Goal: Use online tool/utility: Utilize a website feature to perform a specific function

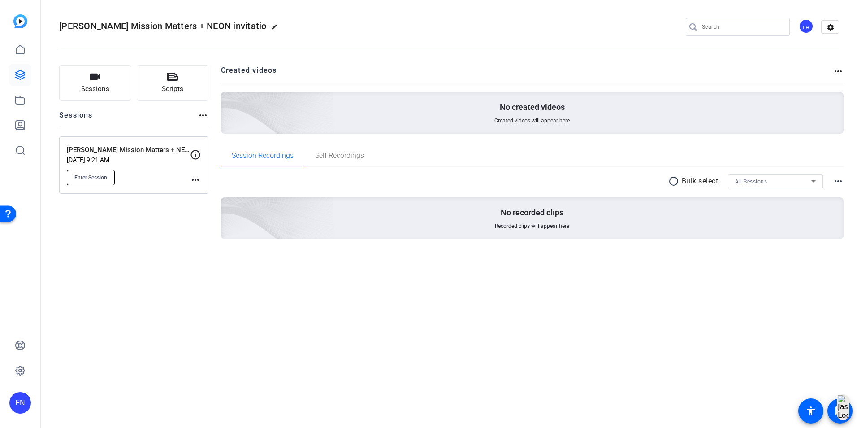
click at [114, 173] on button "Enter Session" at bounding box center [91, 177] width 48 height 15
click at [342, 10] on div "Marcela Mission Matters + NEON invitatio edit LH settings" at bounding box center [449, 27] width 780 height 68
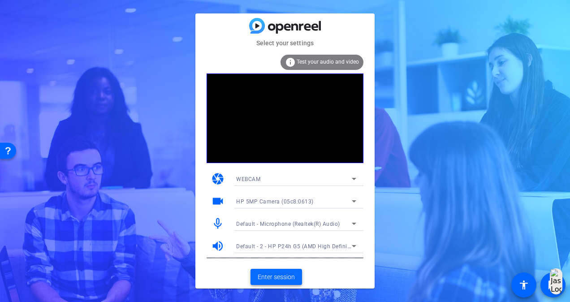
click at [282, 273] on span "Enter session" at bounding box center [276, 276] width 37 height 9
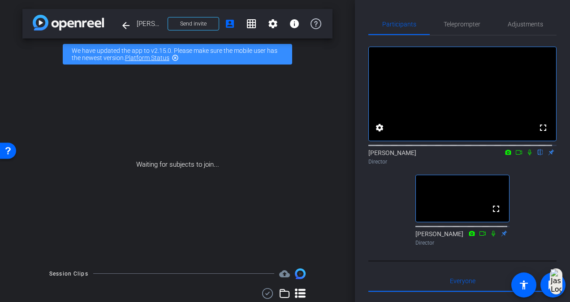
click at [385, 239] on div "fullscreen settings [PERSON_NAME] flip Director fullscreen [PERSON_NAME] Direct…" at bounding box center [462, 142] width 188 height 214
click at [381, 233] on div "fullscreen settings [PERSON_NAME] flip Director fullscreen [PERSON_NAME] Direct…" at bounding box center [462, 142] width 188 height 214
click at [349, 212] on div "arrow_back [PERSON_NAME] Mission Matters + NEON advocacy Back to project Send i…" at bounding box center [177, 151] width 355 height 302
click at [531, 215] on div "fullscreen settings [PERSON_NAME] flip Director fullscreen [PERSON_NAME] Direct…" at bounding box center [462, 142] width 188 height 214
click at [548, 207] on div "fullscreen settings [PERSON_NAME] flip Director fullscreen [PERSON_NAME] Direct…" at bounding box center [462, 142] width 188 height 214
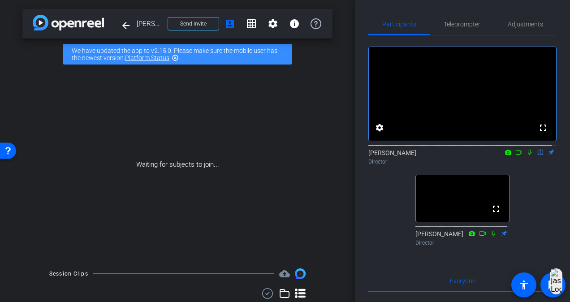
click at [398, 217] on div "fullscreen settings [PERSON_NAME] flip Director fullscreen [PERSON_NAME] Direct…" at bounding box center [462, 142] width 188 height 214
click at [406, 204] on div "fullscreen settings [PERSON_NAME] flip Director fullscreen [PERSON_NAME] Direct…" at bounding box center [462, 142] width 188 height 214
click at [398, 225] on div "fullscreen settings [PERSON_NAME] flip Director fullscreen [PERSON_NAME] Direct…" at bounding box center [462, 142] width 188 height 214
click at [396, 242] on div "fullscreen settings [PERSON_NAME] flip Director fullscreen [PERSON_NAME] Direct…" at bounding box center [462, 142] width 188 height 214
click at [391, 204] on div "fullscreen settings [PERSON_NAME] flip Director fullscreen [PERSON_NAME] Direct…" at bounding box center [462, 142] width 188 height 214
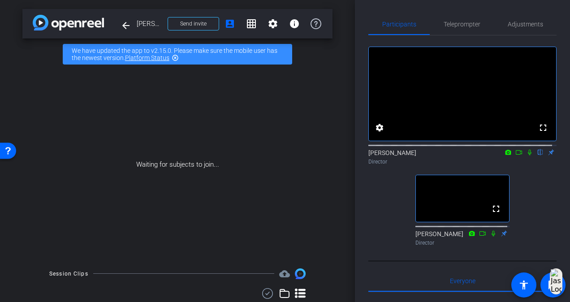
click at [406, 238] on div "fullscreen settings [PERSON_NAME] flip Director fullscreen [PERSON_NAME] Direct…" at bounding box center [462, 142] width 188 height 214
click at [395, 207] on div "fullscreen settings [PERSON_NAME] flip Director fullscreen [PERSON_NAME] Direct…" at bounding box center [462, 142] width 188 height 214
click at [115, 23] on span at bounding box center [126, 26] width 22 height 22
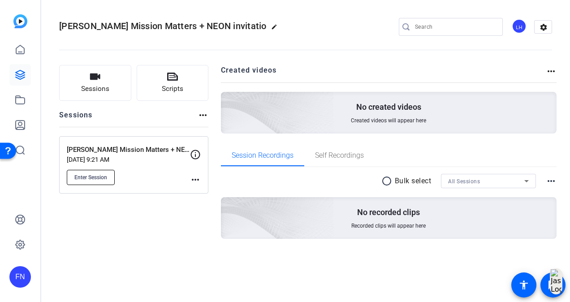
click at [84, 178] on span "Enter Session" at bounding box center [90, 177] width 33 height 7
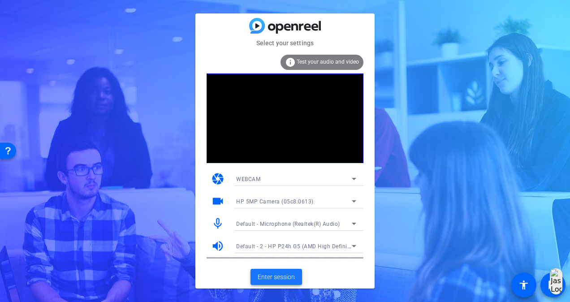
click at [272, 277] on span "Enter session" at bounding box center [276, 276] width 37 height 9
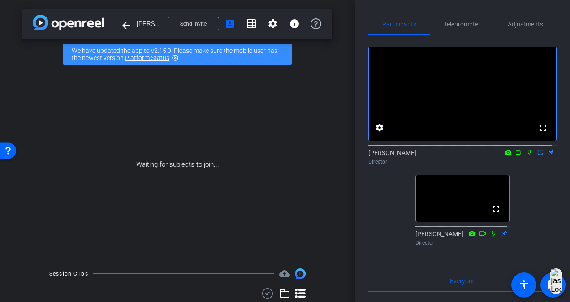
click at [526, 156] on icon at bounding box center [529, 152] width 7 height 6
click at [130, 26] on mat-icon "arrow_back" at bounding box center [126, 25] width 11 height 11
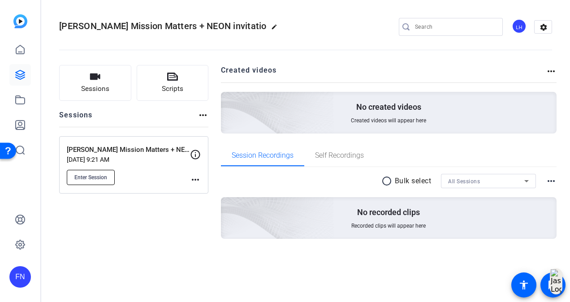
click at [105, 172] on button "Enter Session" at bounding box center [91, 177] width 48 height 15
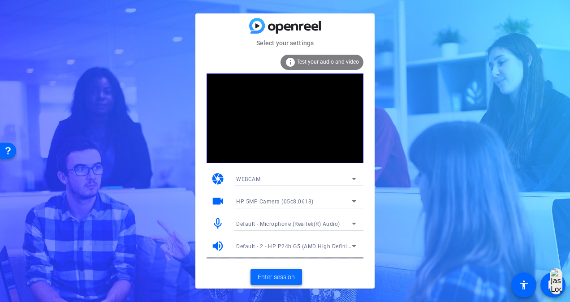
click at [296, 276] on span at bounding box center [277, 277] width 52 height 22
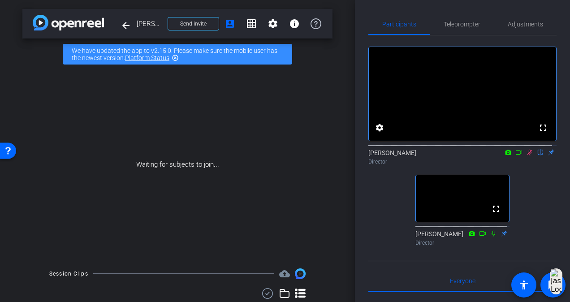
click at [384, 200] on div "fullscreen settings Fiona Nath flip Director fullscreen Lindsey Henry-Moss Dire…" at bounding box center [462, 142] width 188 height 214
click at [131, 26] on span at bounding box center [126, 26] width 22 height 22
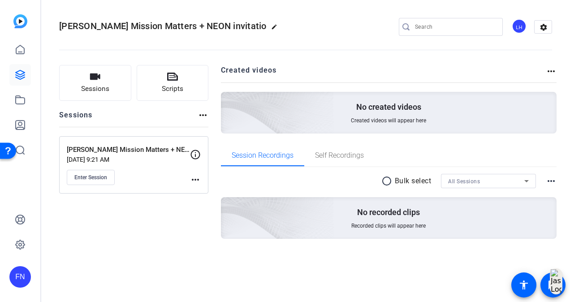
click at [352, 27] on div "Marcela Mission Matters + NEON invitatio edit LH settings" at bounding box center [305, 26] width 493 height 13
